Goal: Navigation & Orientation: Find specific page/section

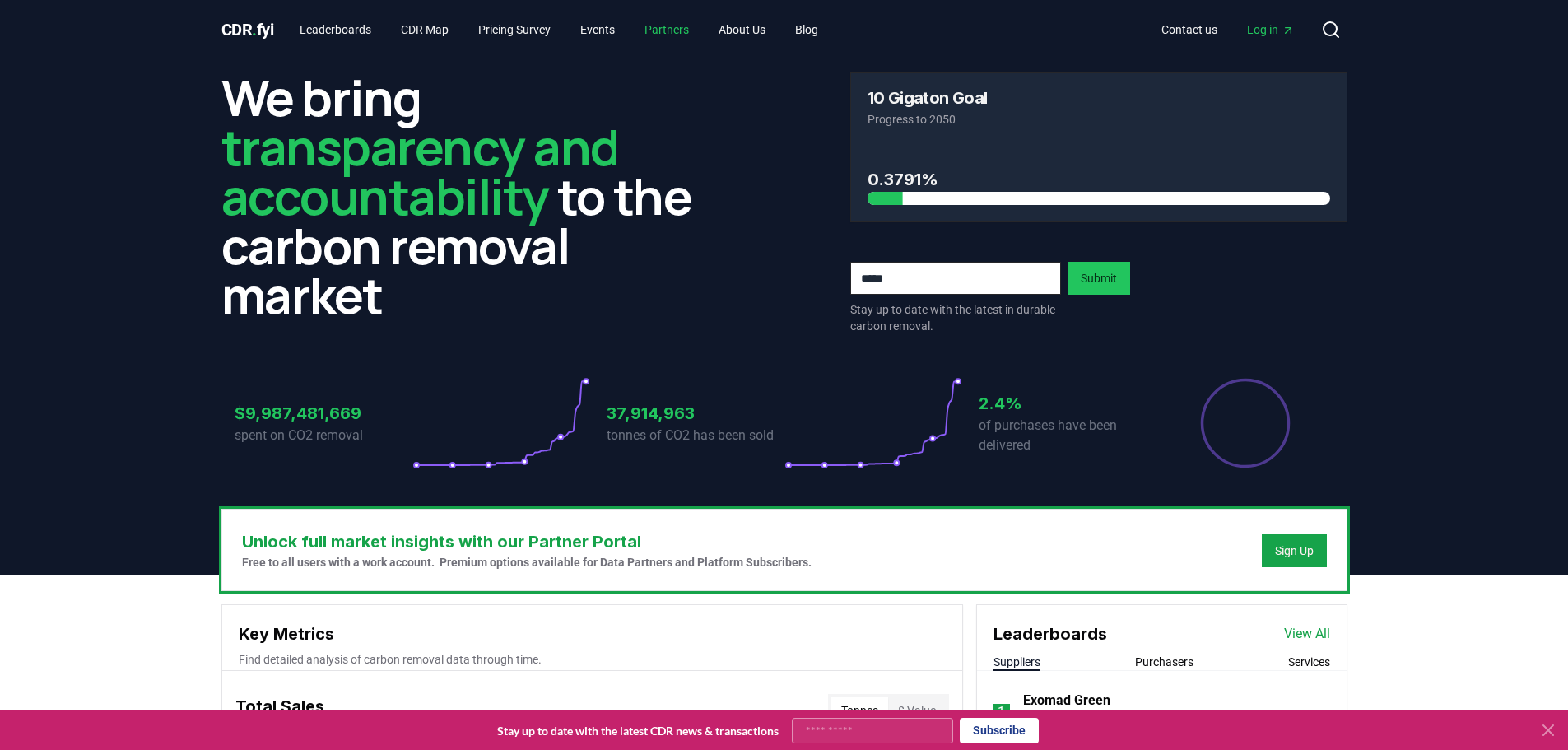
click at [694, 30] on link "Partners" at bounding box center [667, 29] width 71 height 29
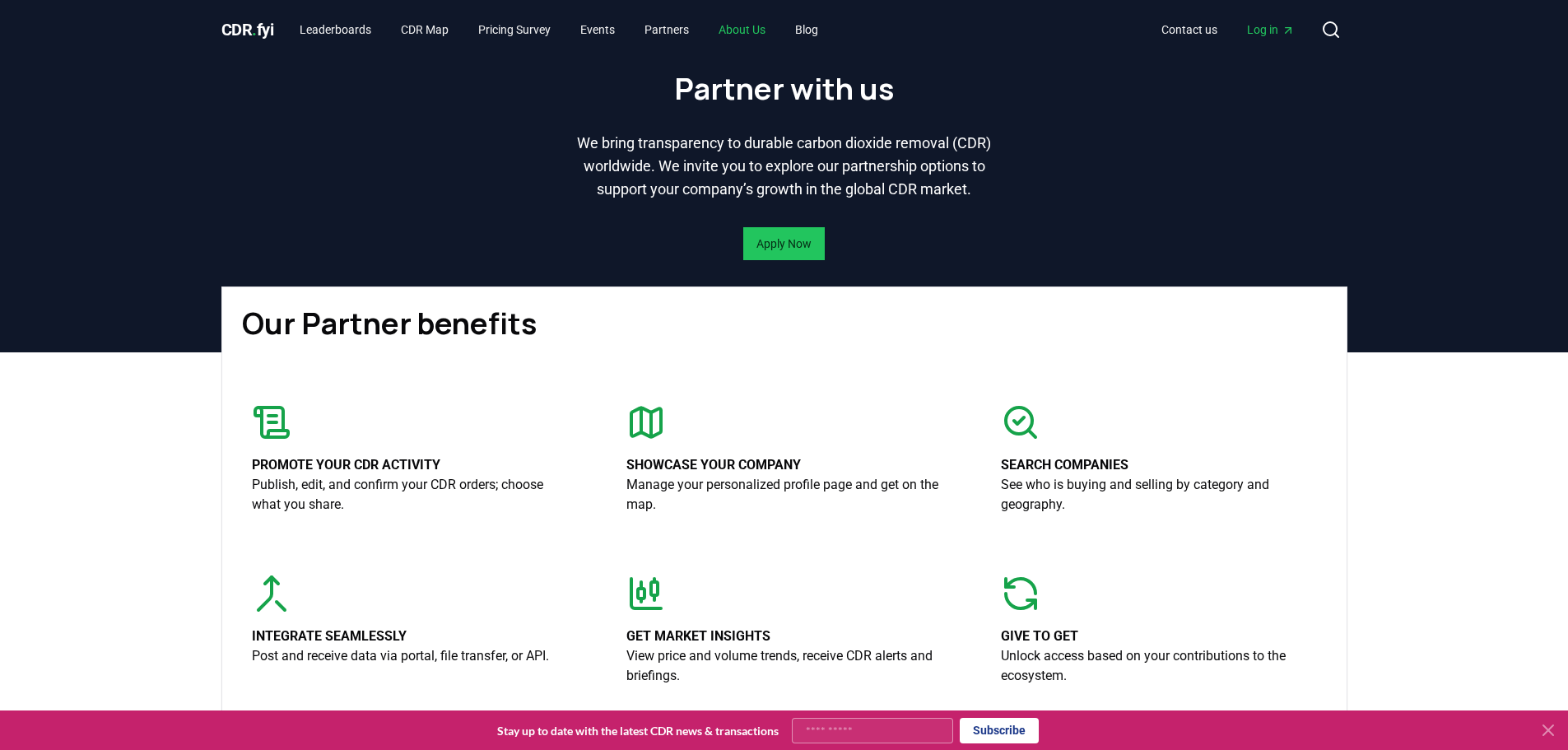
click at [768, 30] on link "About Us" at bounding box center [742, 29] width 73 height 29
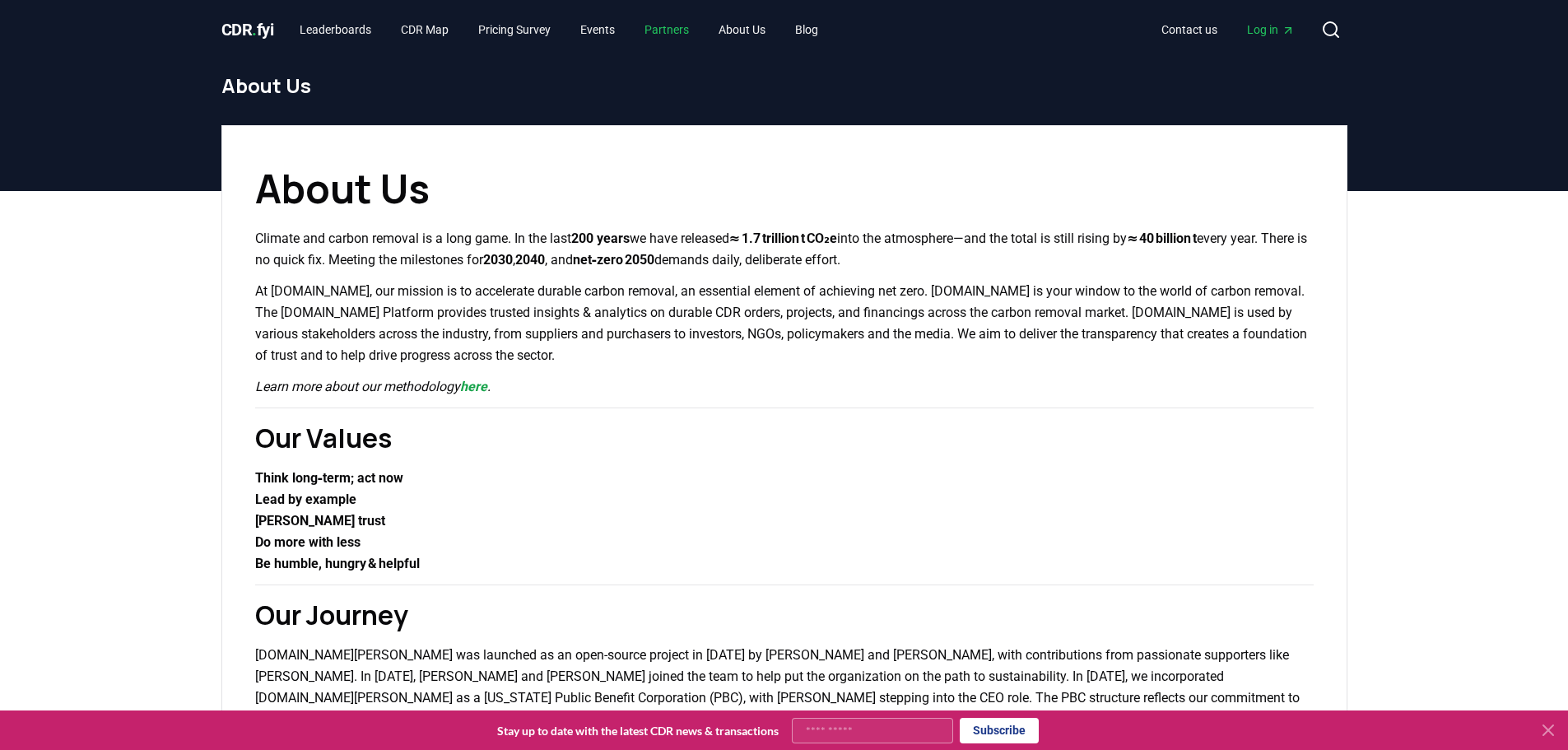
click at [659, 28] on link "Partners" at bounding box center [667, 29] width 71 height 29
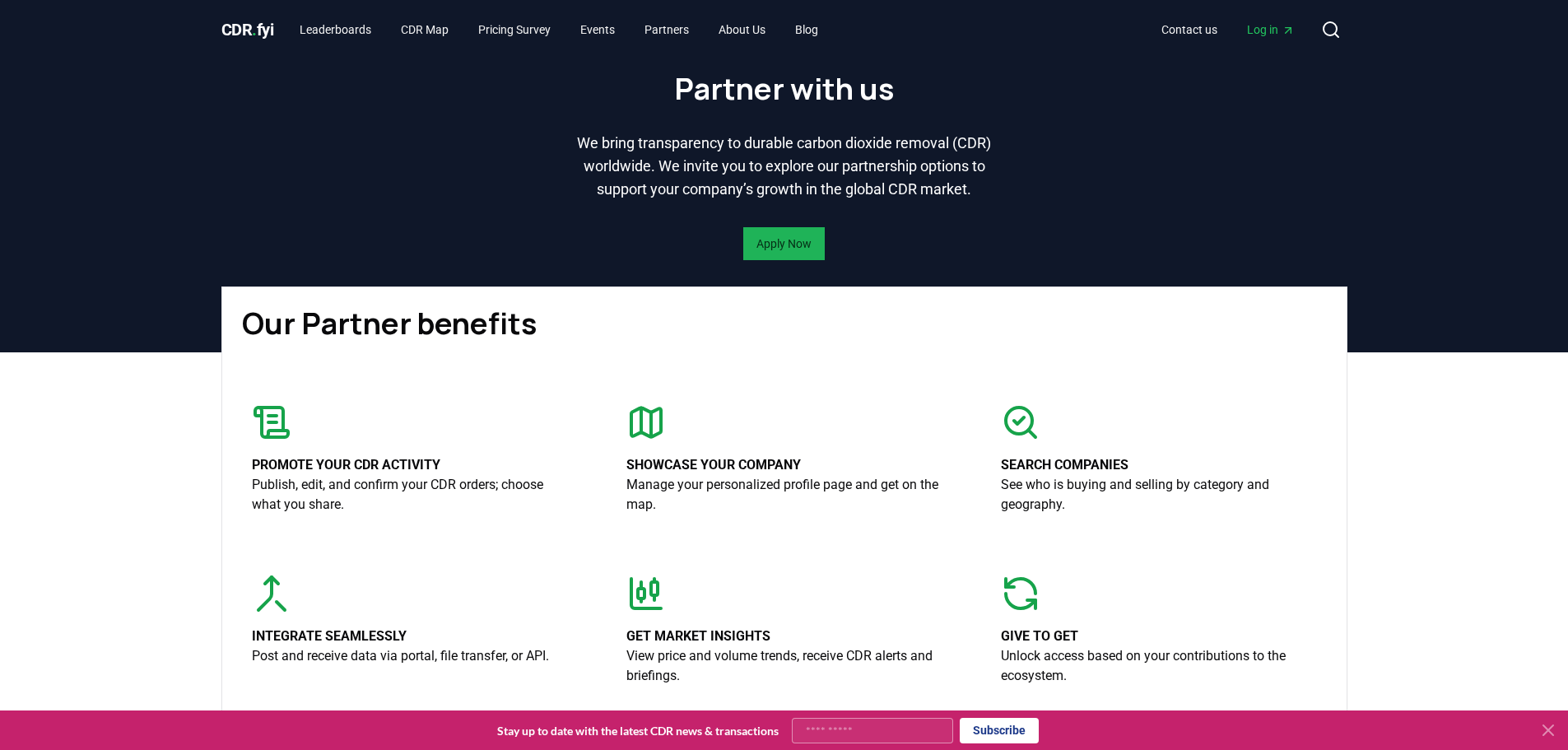
click at [786, 252] on link "Apply Now" at bounding box center [784, 244] width 55 height 17
